Goal: Navigation & Orientation: Find specific page/section

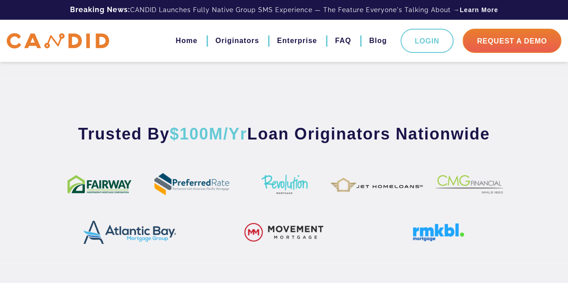
scroll to position [494, 0]
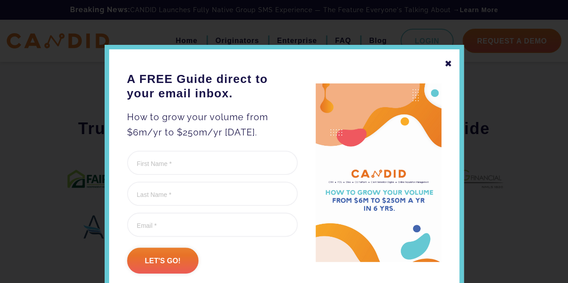
click at [447, 66] on div "✖" at bounding box center [449, 63] width 8 height 15
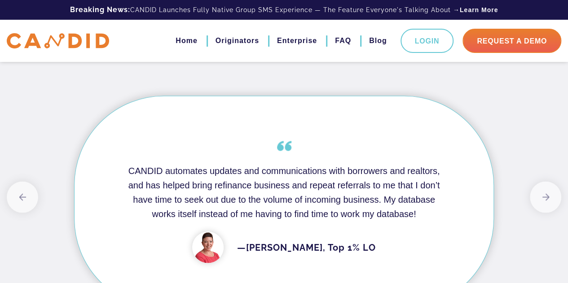
scroll to position [718, 0]
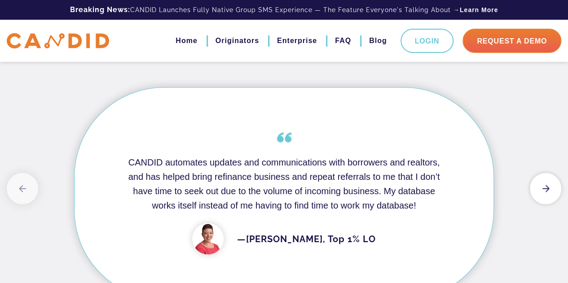
click at [546, 182] on button "Next" at bounding box center [545, 188] width 31 height 31
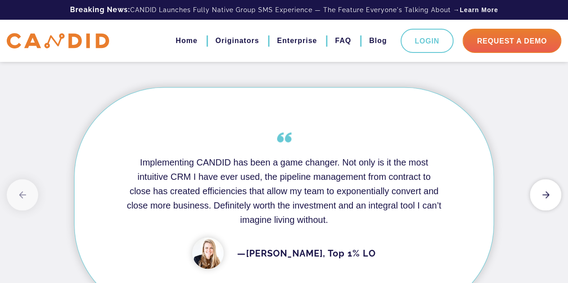
click at [546, 192] on button "Next" at bounding box center [545, 194] width 31 height 31
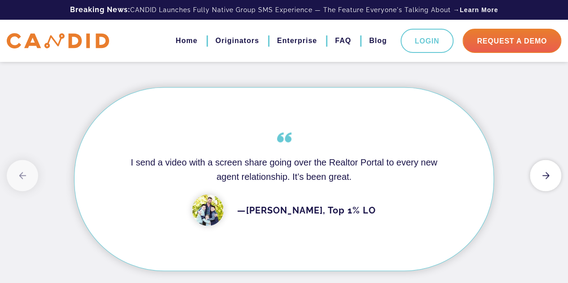
click at [547, 173] on button "Next" at bounding box center [545, 175] width 31 height 31
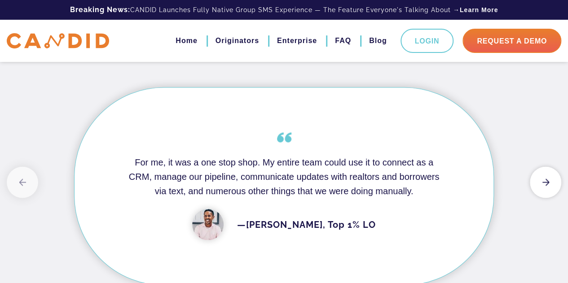
click at [548, 183] on button "Next" at bounding box center [545, 182] width 31 height 31
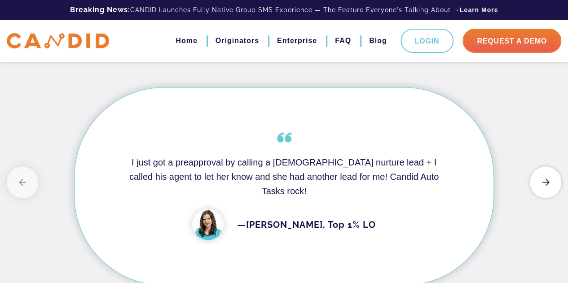
click at [548, 183] on button "Next" at bounding box center [545, 182] width 31 height 31
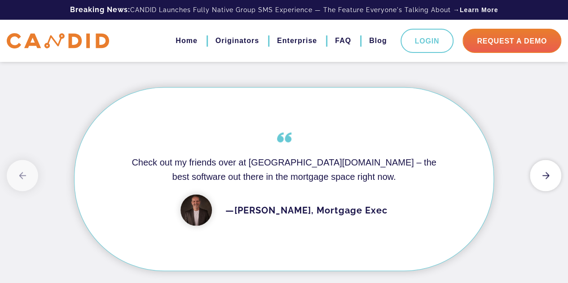
click at [544, 174] on button "Next" at bounding box center [545, 175] width 31 height 31
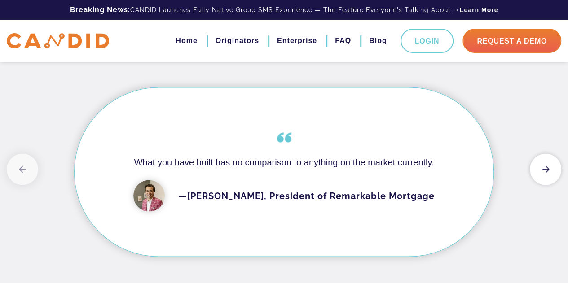
click at [544, 164] on button "Next" at bounding box center [545, 169] width 31 height 31
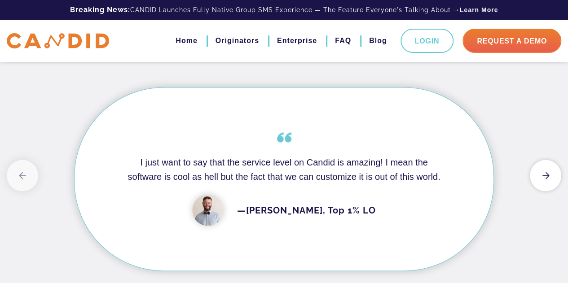
click at [545, 167] on button "Next" at bounding box center [545, 175] width 31 height 31
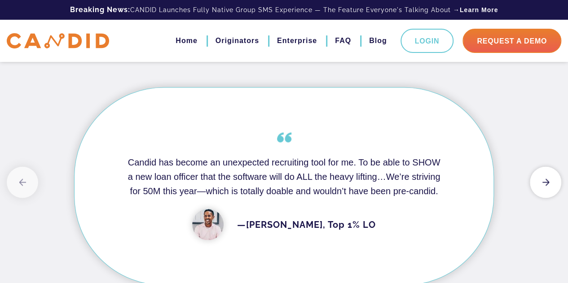
click at [548, 178] on button "Next" at bounding box center [545, 182] width 31 height 31
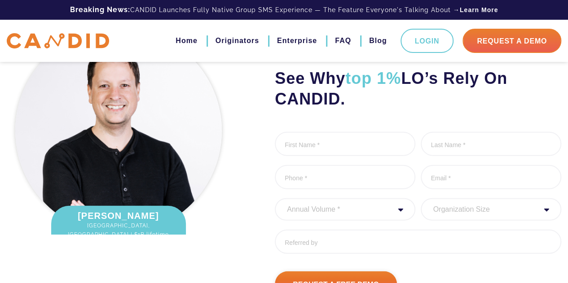
scroll to position [1075, 0]
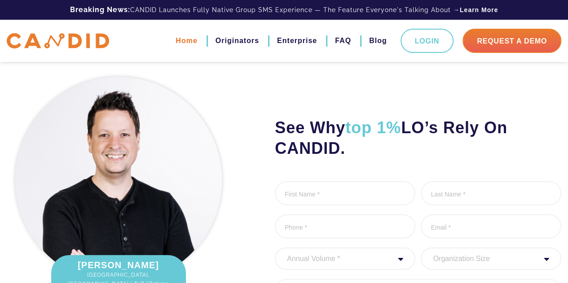
drag, startPoint x: 175, startPoint y: 40, endPoint x: 181, endPoint y: 42, distance: 6.5
click at [176, 40] on link "Home" at bounding box center [187, 40] width 22 height 15
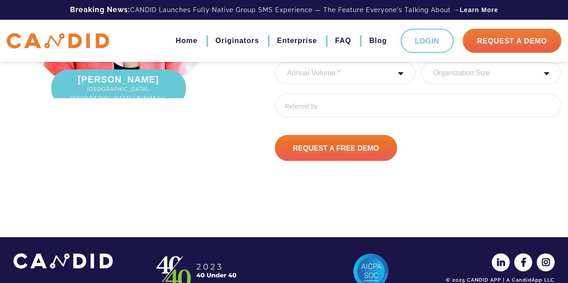
scroll to position [1300, 0]
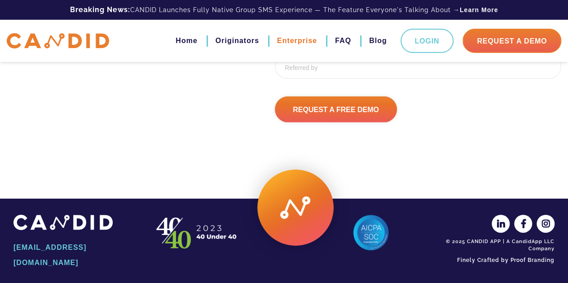
click at [302, 40] on link "Enterprise" at bounding box center [297, 40] width 40 height 15
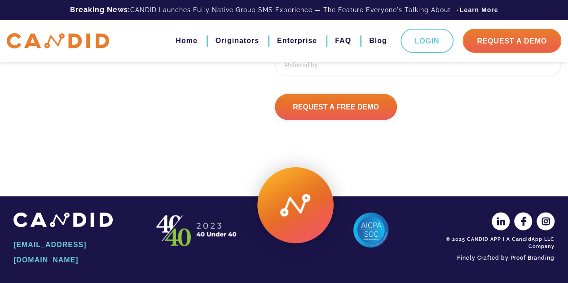
scroll to position [2540, 0]
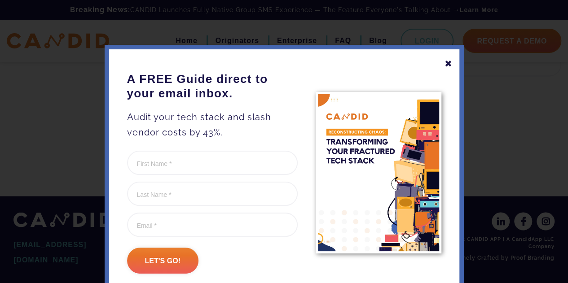
click at [445, 64] on div "✖" at bounding box center [449, 63] width 8 height 15
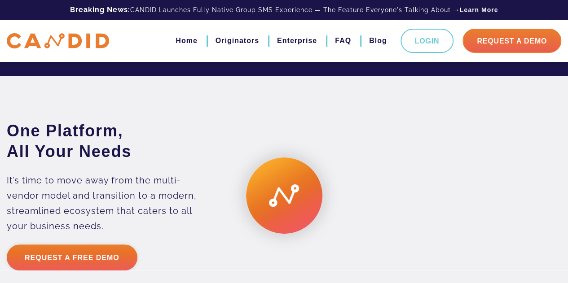
scroll to position [1597, 0]
